Goal: Task Accomplishment & Management: Complete application form

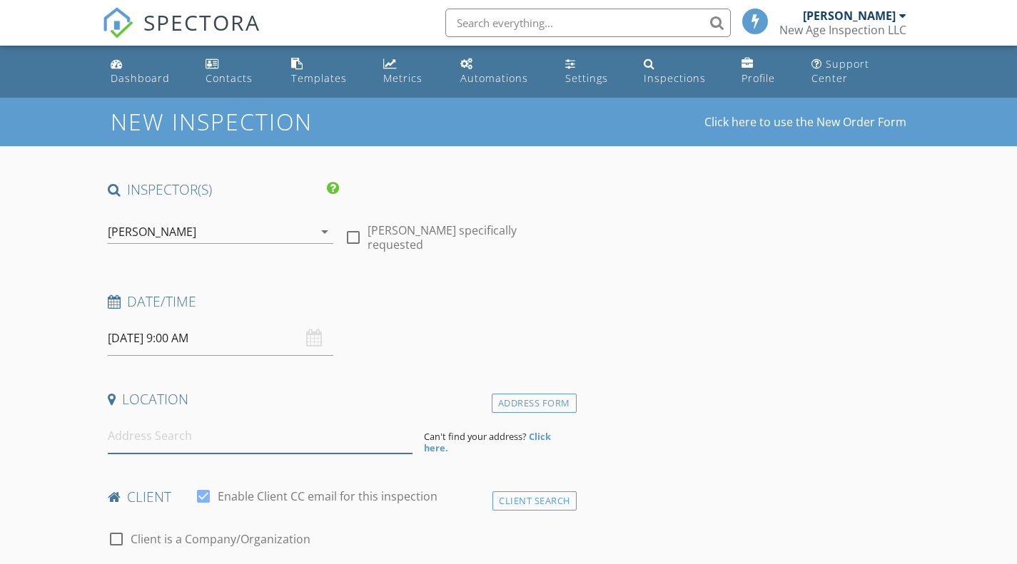
click at [209, 447] on input at bounding box center [260, 436] width 305 height 35
paste input "S12500 US Highway 53"
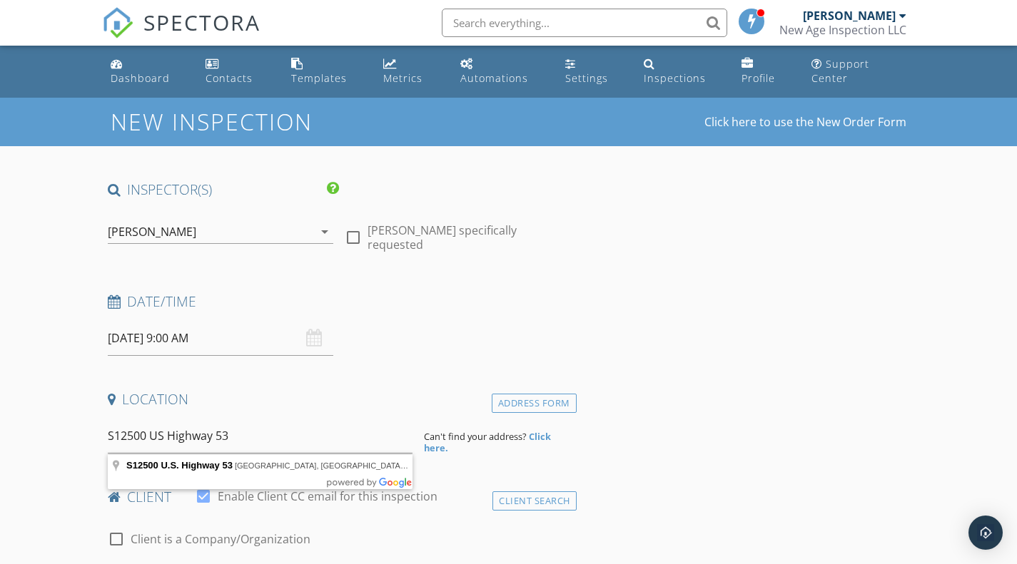
type input "S12500 [GEOGRAPHIC_DATA], [GEOGRAPHIC_DATA]"
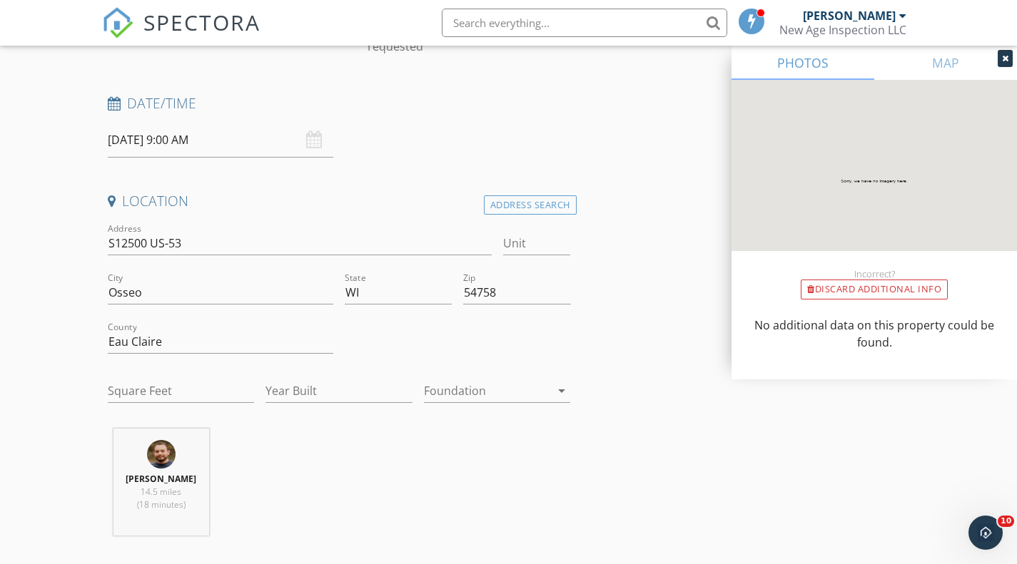
scroll to position [242, 0]
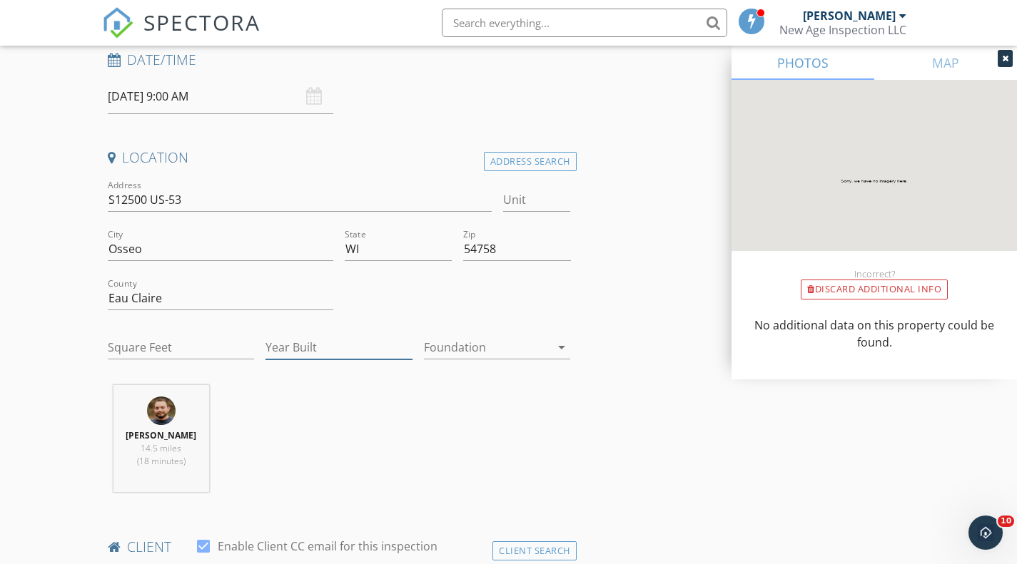
click at [275, 345] on input "Year Built" at bounding box center [338, 348] width 147 height 24
type input "1860"
drag, startPoint x: 172, startPoint y: 333, endPoint x: 170, endPoint y: 342, distance: 8.7
click at [170, 340] on div "Square Feet" at bounding box center [181, 350] width 147 height 46
type input "2172"
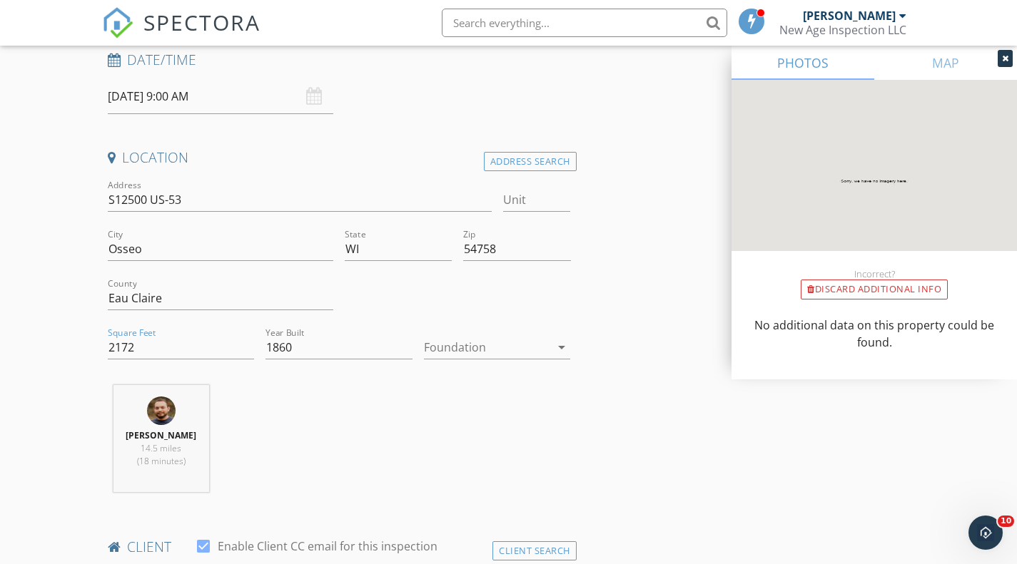
click at [534, 348] on div at bounding box center [487, 347] width 127 height 23
click at [514, 382] on div "Basement" at bounding box center [497, 387] width 124 height 17
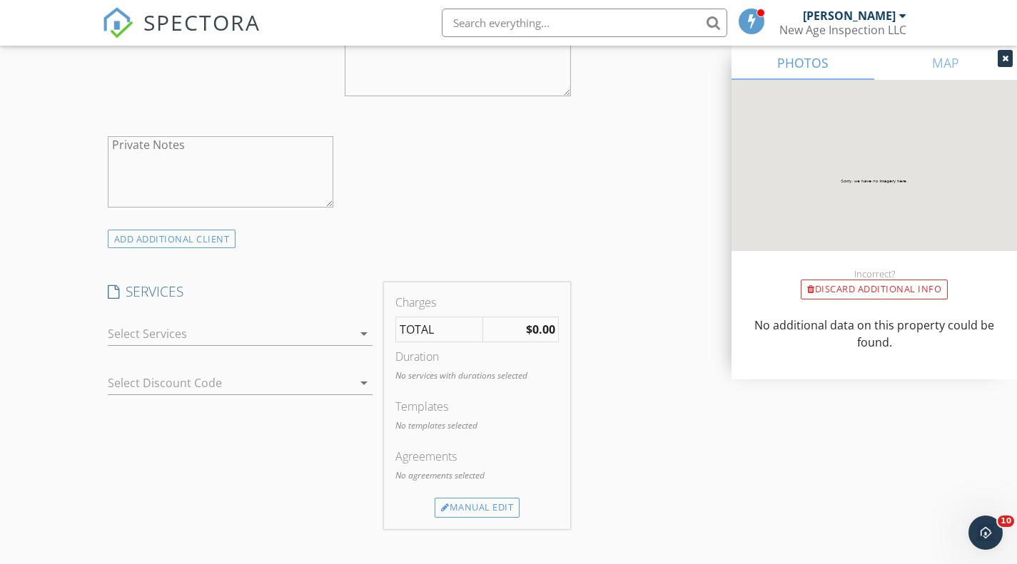
scroll to position [952, 0]
click at [189, 329] on div at bounding box center [230, 331] width 245 height 23
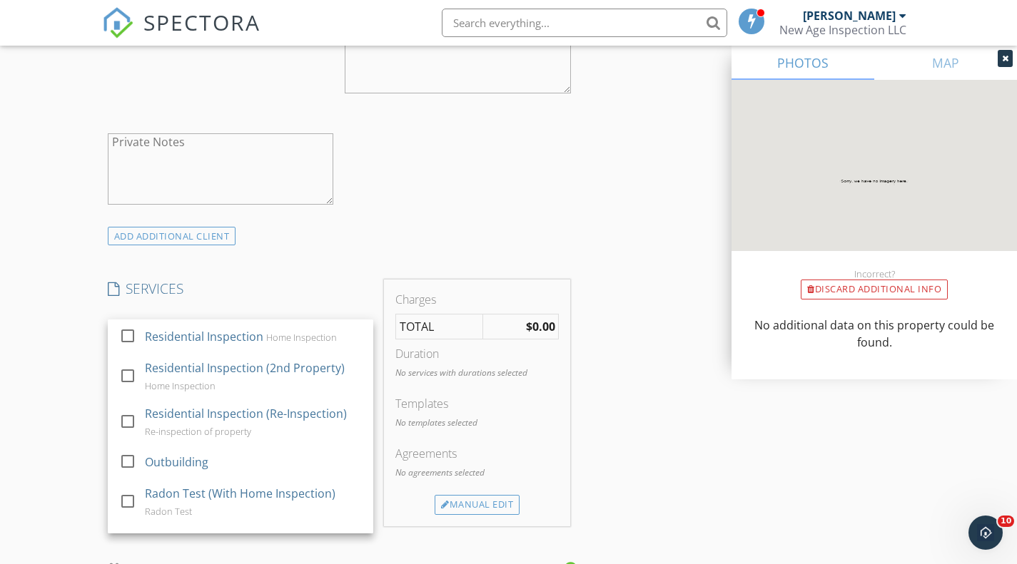
click at [156, 340] on div "Residential Inspection" at bounding box center [204, 336] width 118 height 17
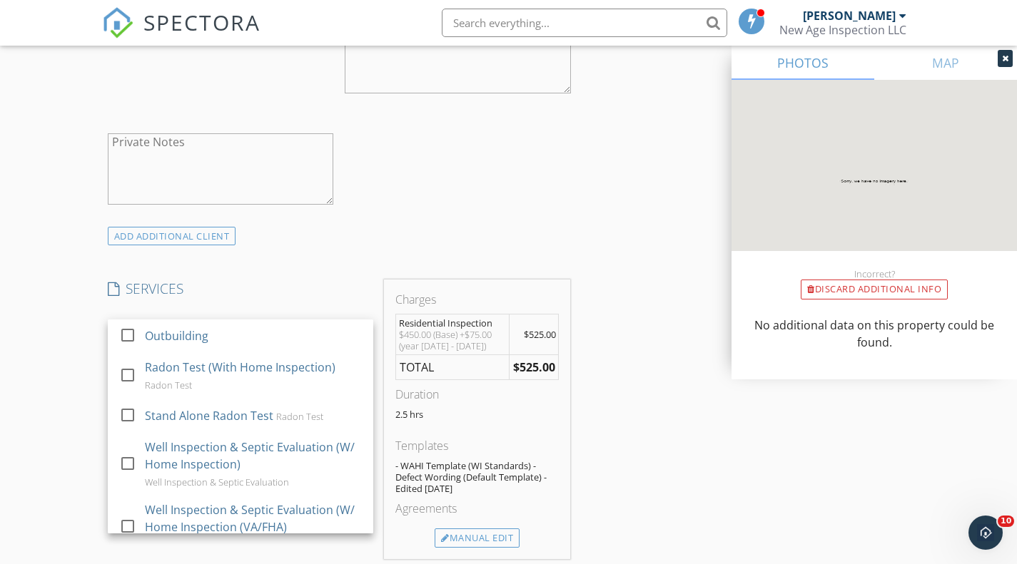
scroll to position [111, 0]
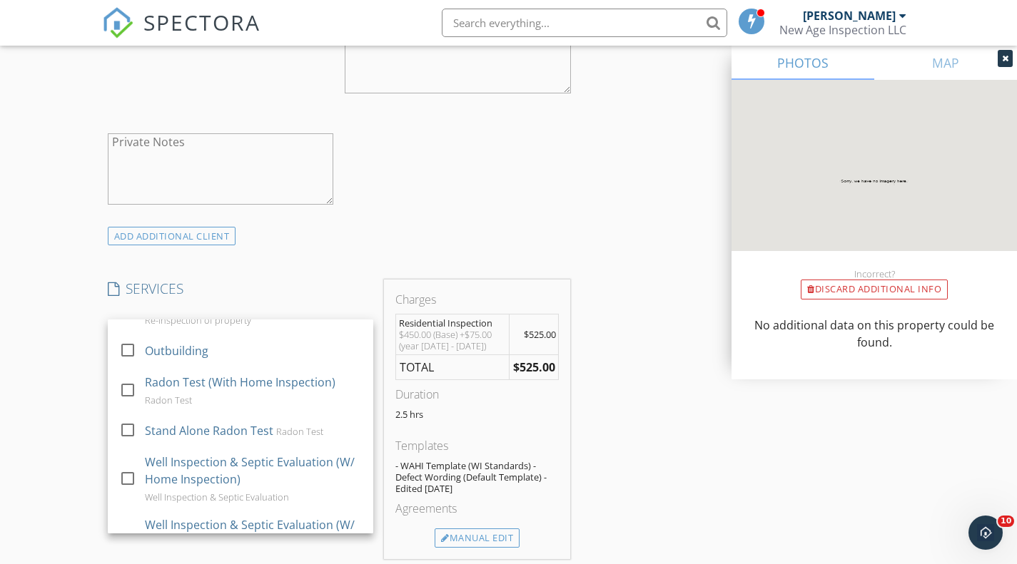
click at [118, 387] on div at bounding box center [128, 390] width 24 height 24
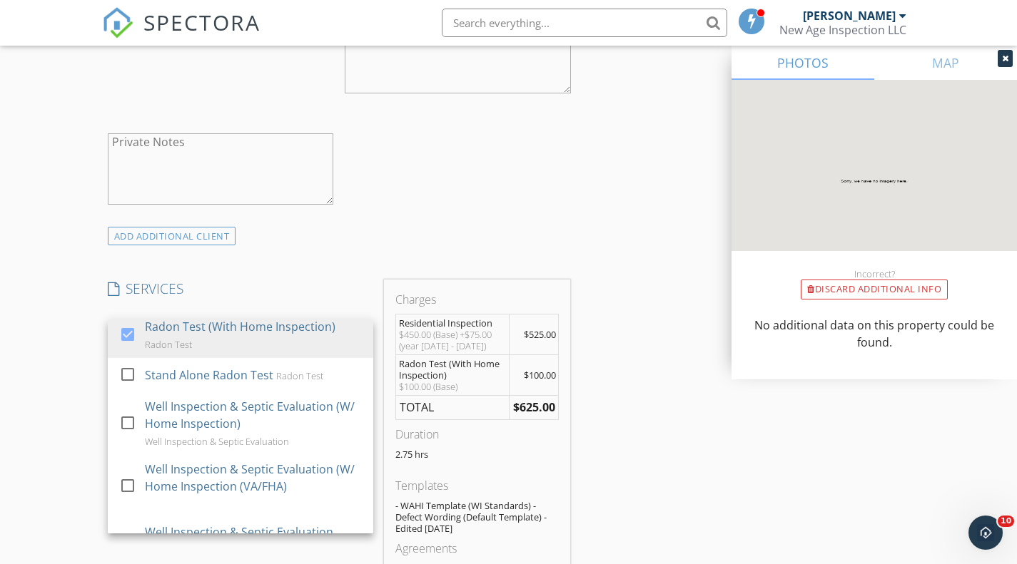
scroll to position [172, 0]
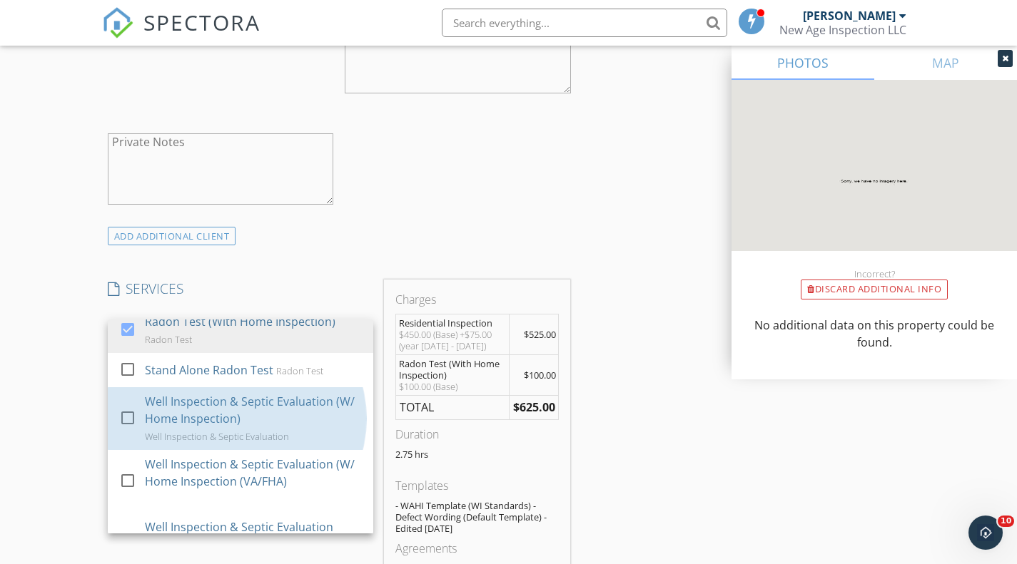
click at [117, 429] on link "check_box_outline_blank Well Inspection & Septic Evaluation (W/ Home Inspection…" at bounding box center [240, 418] width 265 height 63
